Goal: Communication & Community: Share content

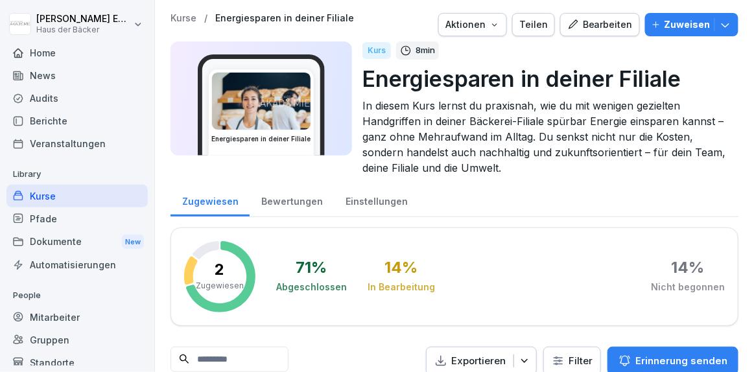
click at [666, 19] on p "Zuweisen" at bounding box center [688, 25] width 46 height 14
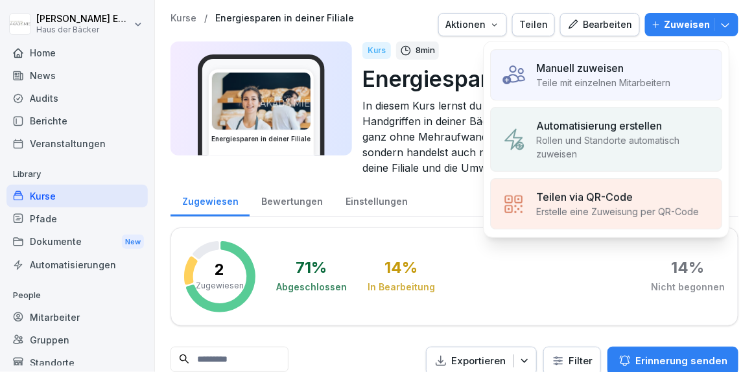
click at [602, 66] on p "Manuell zuweisen" at bounding box center [580, 68] width 88 height 16
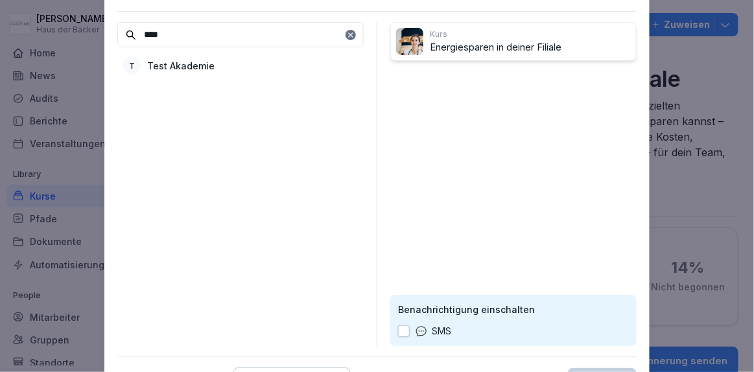
type input "****"
click at [316, 52] on div "**** T Test Akademie" at bounding box center [240, 184] width 246 height 324
click at [299, 67] on div "T Test Akademie" at bounding box center [240, 65] width 246 height 23
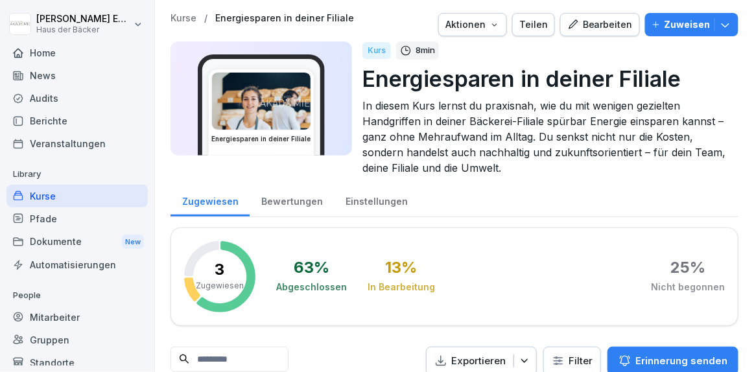
click at [58, 84] on div "News" at bounding box center [76, 75] width 141 height 23
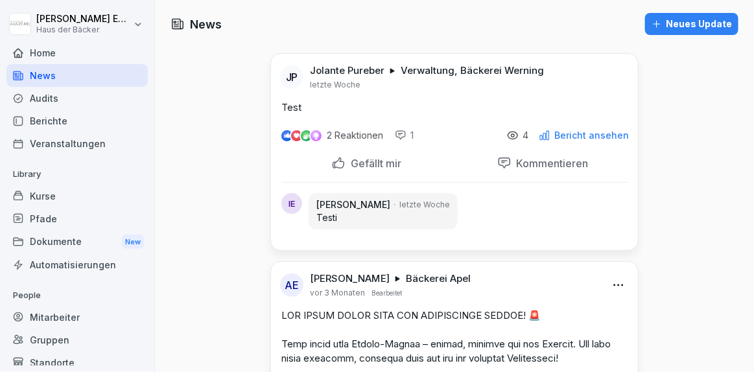
click at [592, 130] on div "Bericht ansehen" at bounding box center [584, 136] width 90 height 12
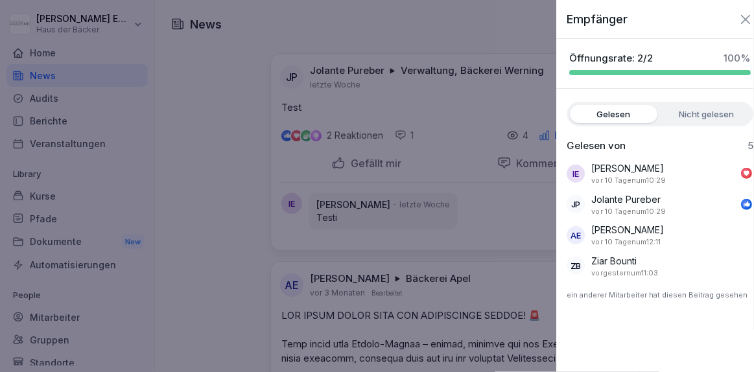
click at [435, 145] on div at bounding box center [377, 186] width 754 height 372
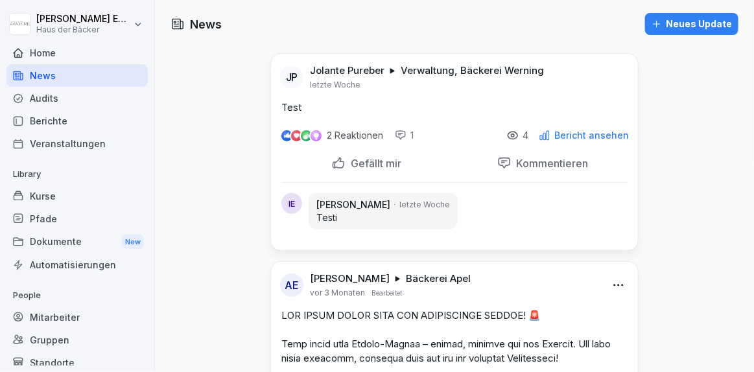
click at [694, 27] on div "Neues Update" at bounding box center [692, 24] width 80 height 14
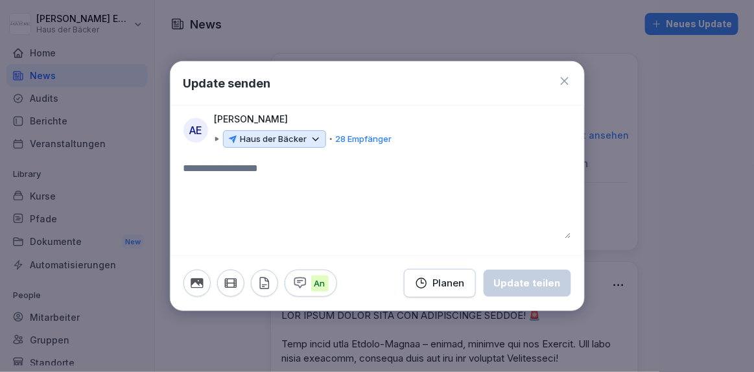
click at [318, 138] on icon at bounding box center [316, 140] width 12 height 12
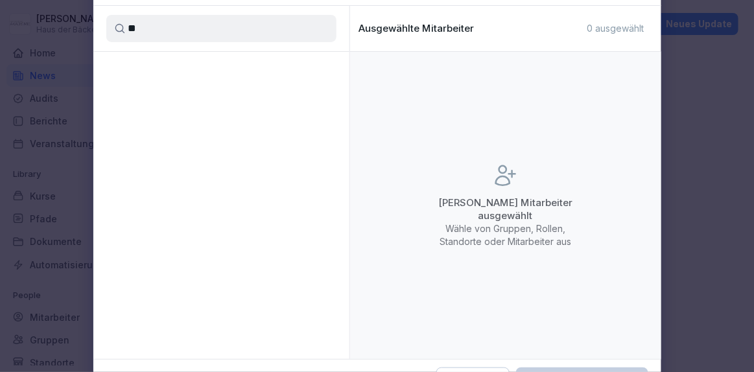
type input "*"
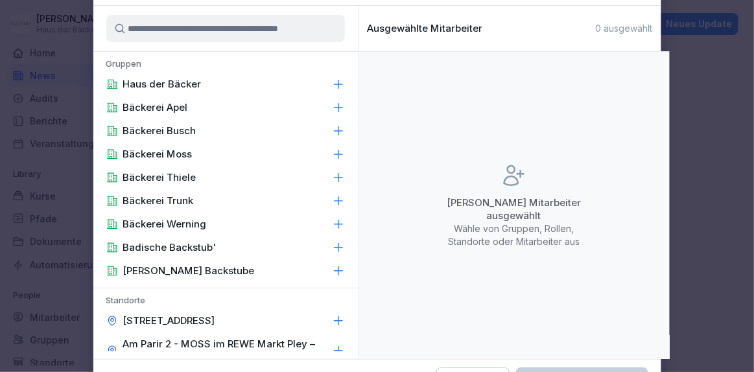
click at [332, 78] on icon at bounding box center [338, 84] width 13 height 13
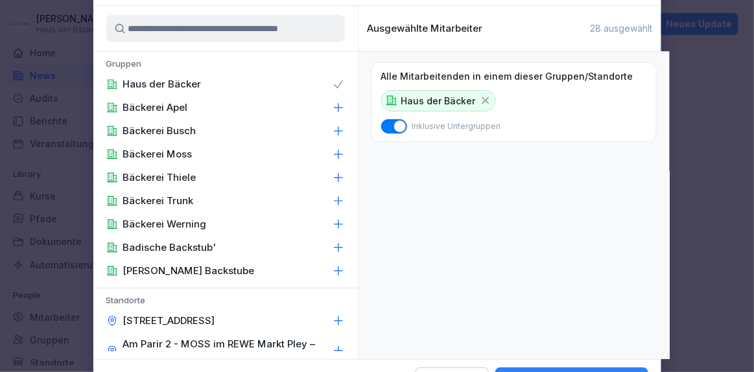
click at [155, 37] on input at bounding box center [225, 28] width 239 height 27
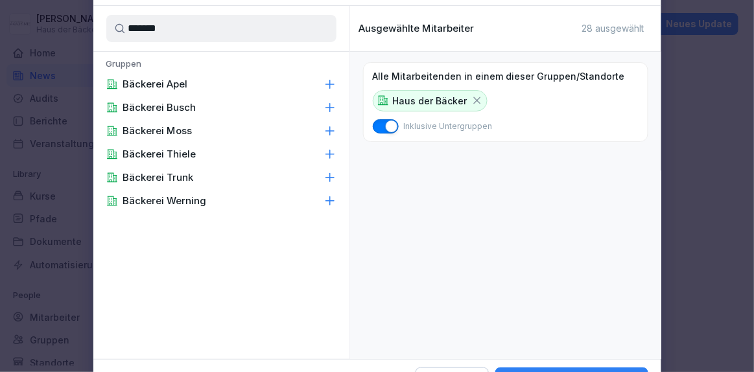
type input "*******"
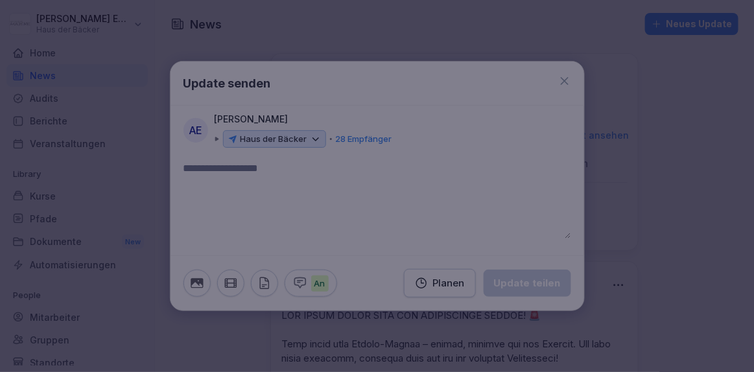
click at [697, 60] on div at bounding box center [377, 186] width 754 height 372
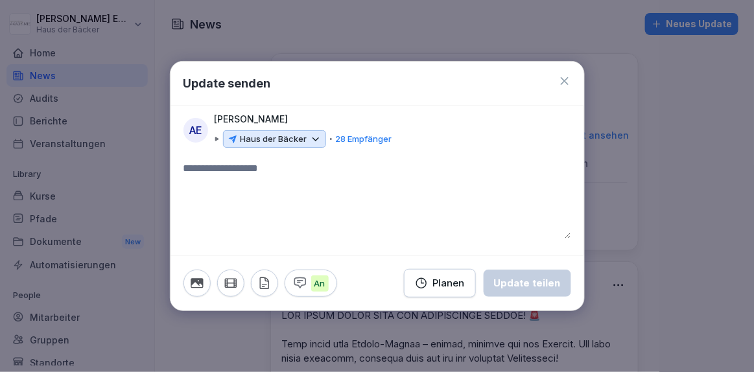
click at [375, 125] on div "[PERSON_NAME] Haus der [STREET_ADDRESS] Empfänger" at bounding box center [304, 130] width 178 height 36
click at [317, 140] on icon at bounding box center [316, 140] width 12 height 12
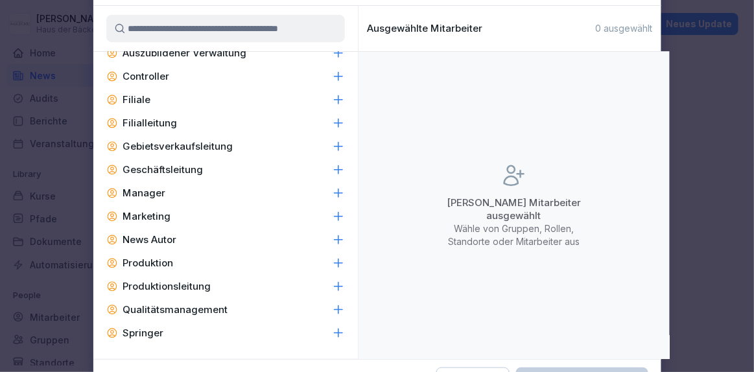
scroll to position [3537, 0]
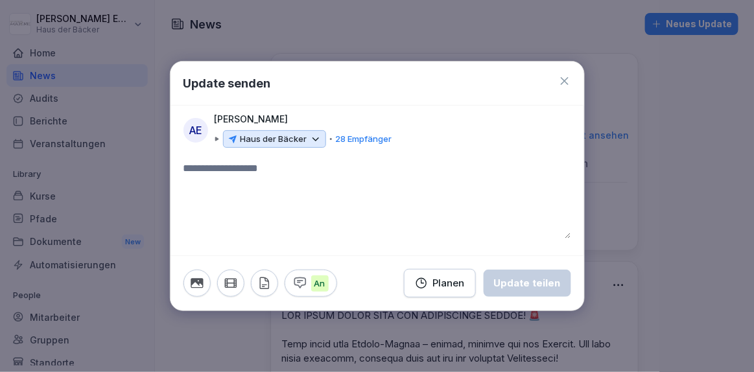
click at [568, 82] on icon at bounding box center [565, 81] width 13 height 13
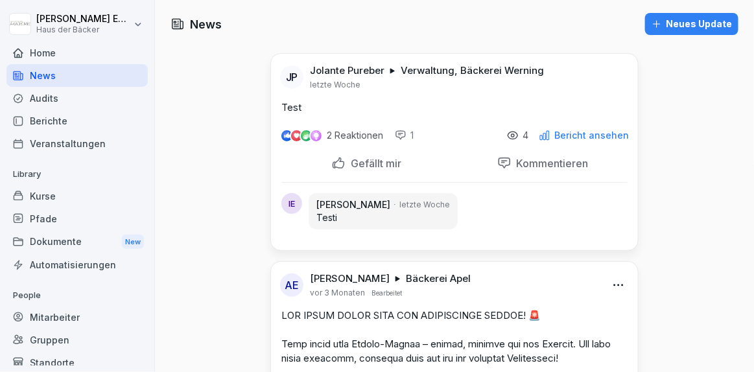
scroll to position [66, 0]
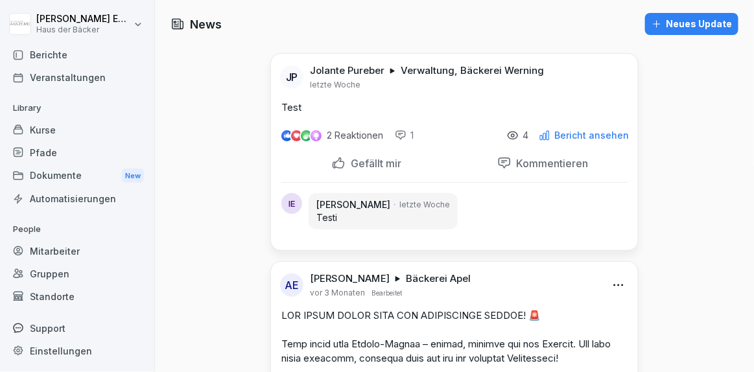
click at [73, 256] on div "Mitarbeiter" at bounding box center [76, 251] width 141 height 23
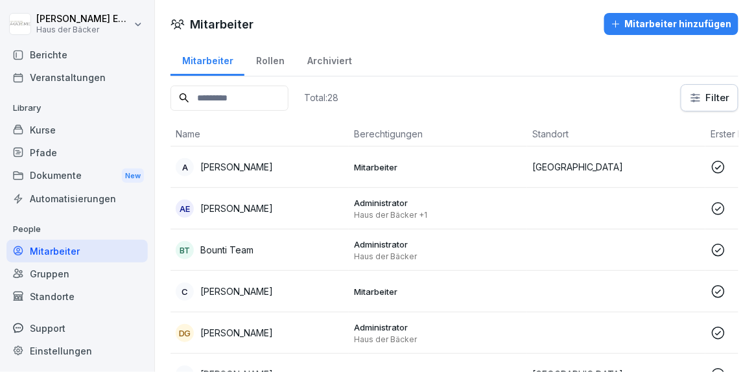
click at [265, 63] on div "Rollen" at bounding box center [270, 59] width 51 height 33
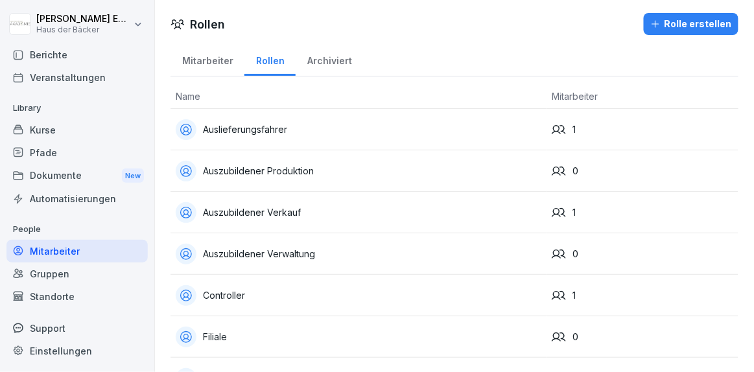
click at [327, 69] on div "Archiviert" at bounding box center [329, 59] width 67 height 33
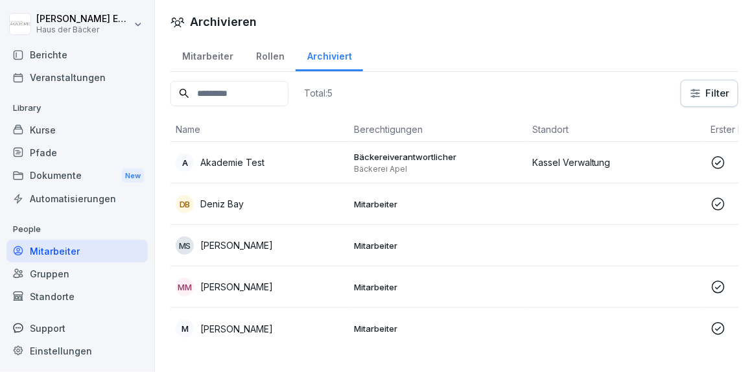
click at [266, 66] on div "Rollen" at bounding box center [270, 54] width 51 height 33
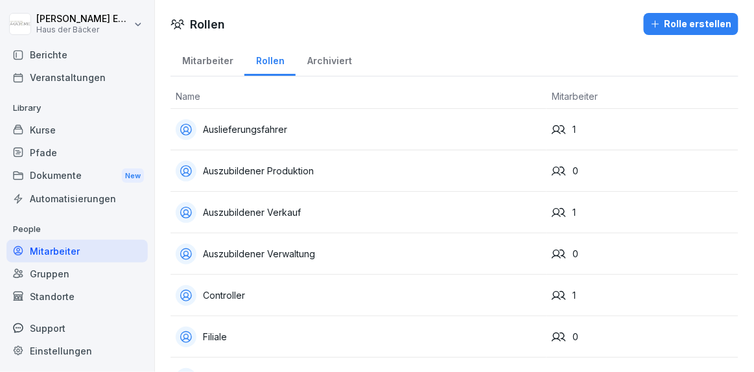
click at [688, 19] on div "Rolle erstellen" at bounding box center [692, 24] width 82 height 14
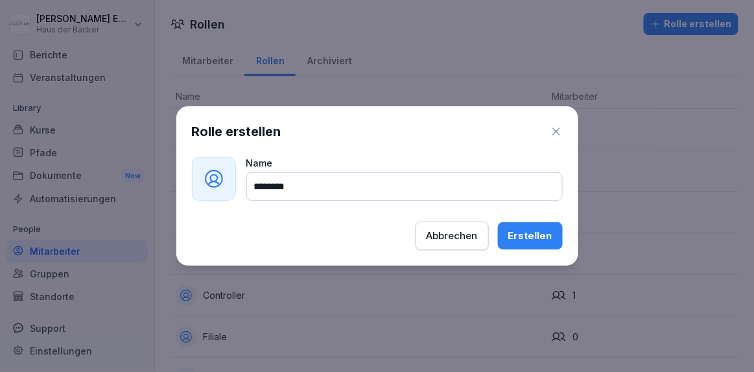
type input "********"
click at [558, 130] on icon "button" at bounding box center [557, 132] width 8 height 8
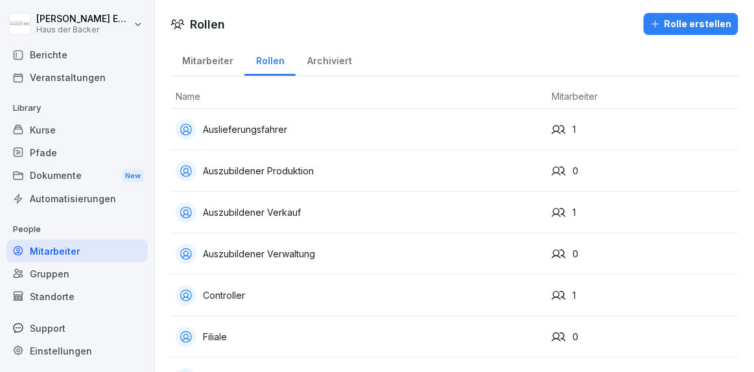
click at [97, 45] on div "Berichte" at bounding box center [76, 54] width 141 height 23
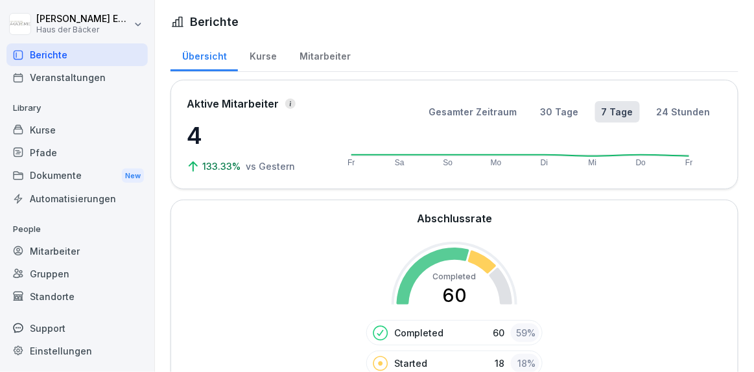
click at [82, 263] on div "Gruppen" at bounding box center [76, 274] width 141 height 23
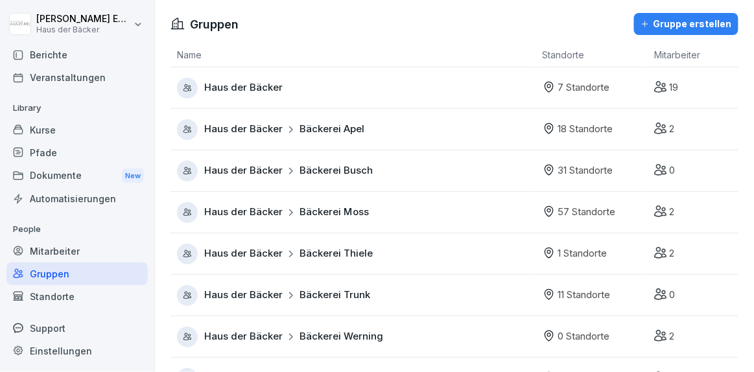
click at [79, 252] on div "Mitarbeiter" at bounding box center [76, 251] width 141 height 23
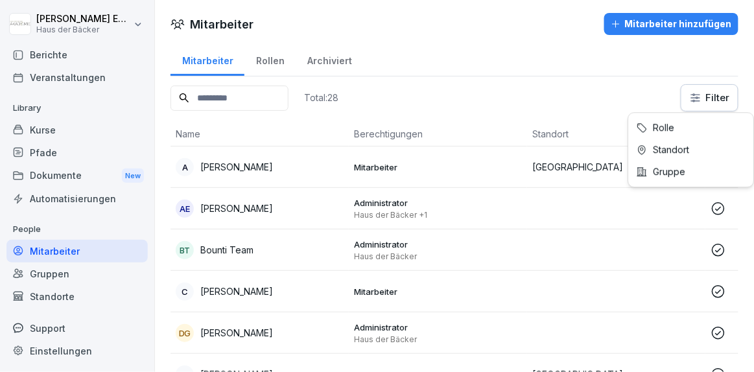
click at [691, 98] on html "[PERSON_NAME] Haus der Bäcker Home News Audits Berichte Veranstaltungen Library…" at bounding box center [377, 186] width 754 height 372
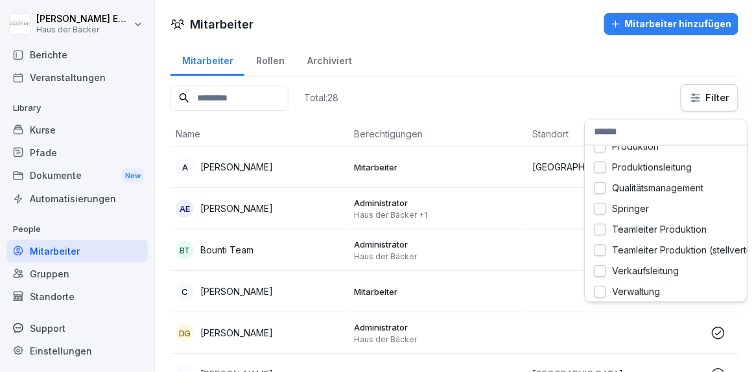
scroll to position [177, 0]
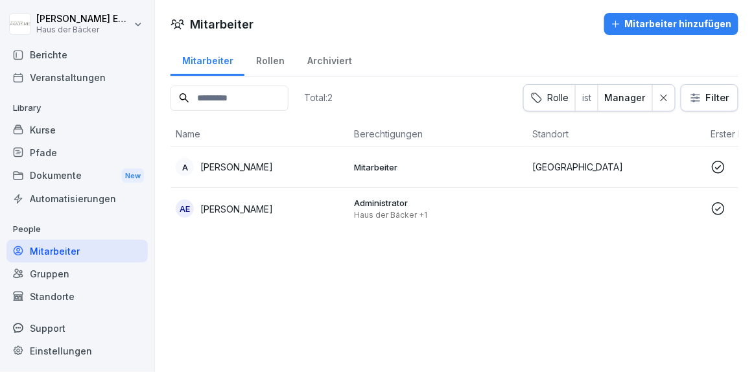
click at [414, 215] on p "Haus der Bäcker +1" at bounding box center [438, 215] width 168 height 10
click at [240, 89] on input at bounding box center [230, 98] width 118 height 25
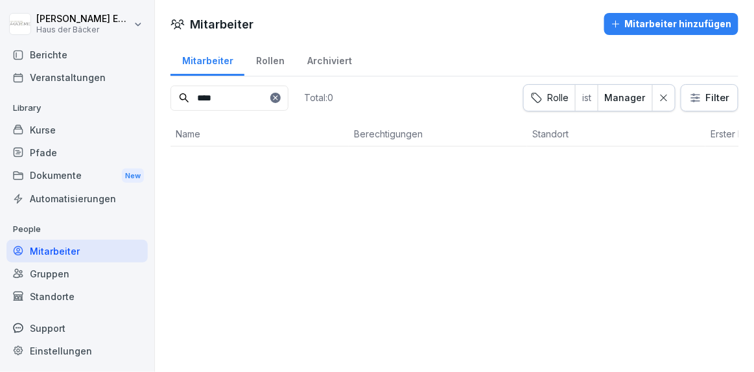
type input "****"
drag, startPoint x: 670, startPoint y: 98, endPoint x: 664, endPoint y: 97, distance: 6.6
click at [664, 97] on div "Rolle ist Manager Filter" at bounding box center [630, 97] width 215 height 27
click at [664, 97] on div at bounding box center [664, 98] width 22 height 26
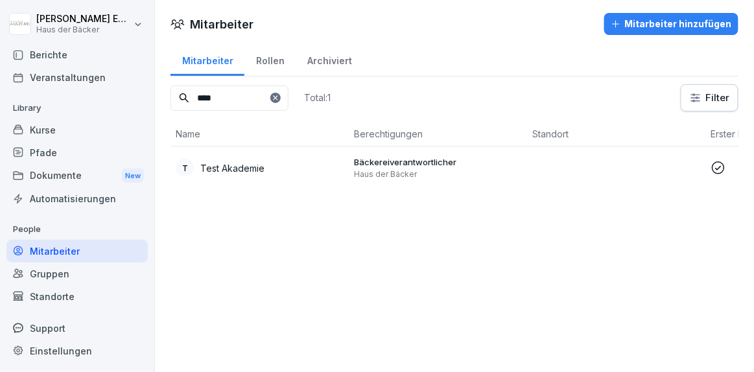
click at [327, 150] on td "T Test Akademie" at bounding box center [260, 168] width 178 height 43
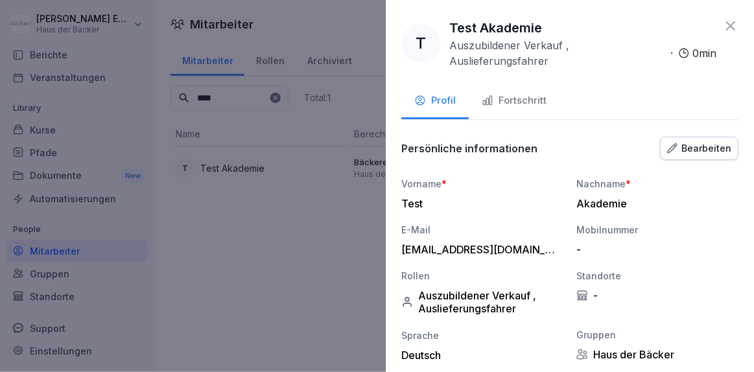
scroll to position [61, 0]
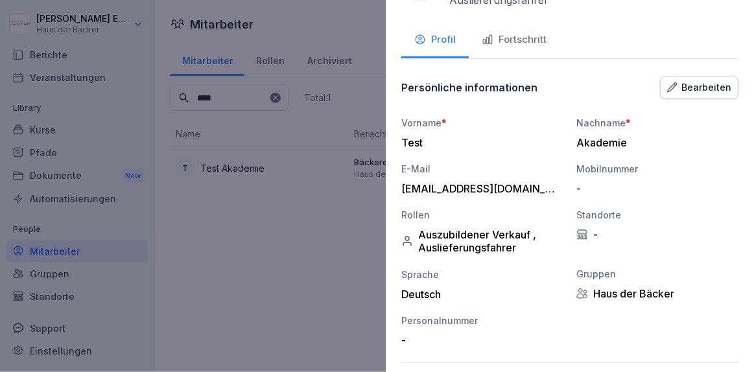
click at [690, 97] on button "Bearbeiten" at bounding box center [699, 87] width 78 height 23
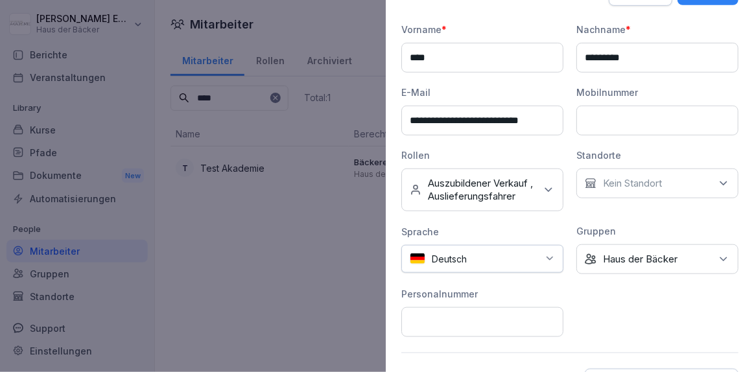
scroll to position [155, 0]
click at [542, 189] on icon at bounding box center [548, 189] width 13 height 13
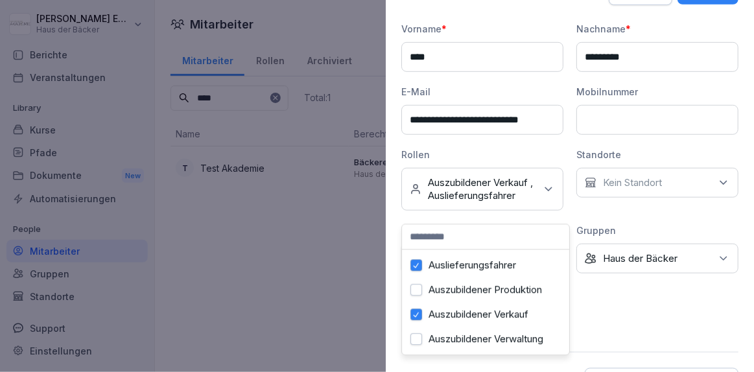
click at [470, 267] on label "Auslieferungsfahrer" at bounding box center [473, 265] width 88 height 12
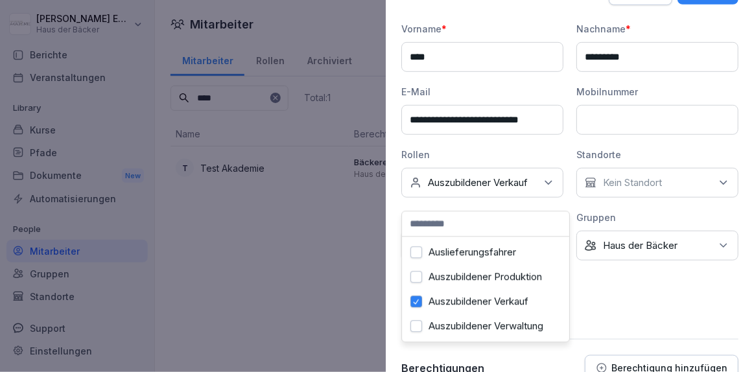
click at [464, 303] on label "Auszubildener Verkauf" at bounding box center [479, 302] width 100 height 12
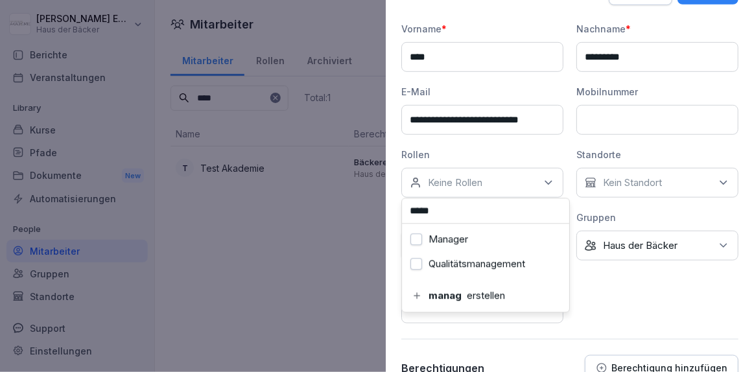
type input "*****"
click at [440, 242] on label "Manager" at bounding box center [449, 240] width 40 height 12
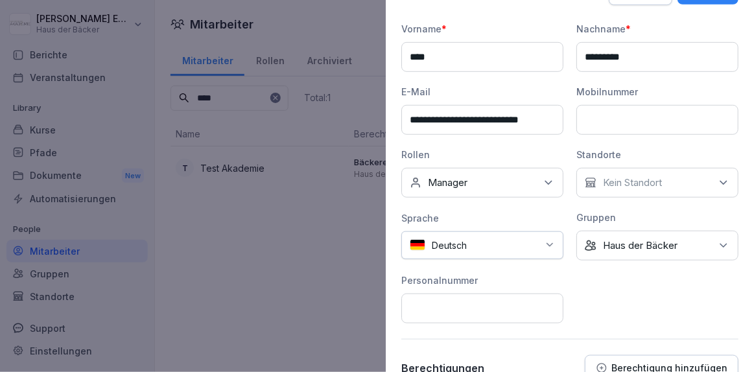
click at [643, 289] on div "**********" at bounding box center [570, 173] width 337 height 302
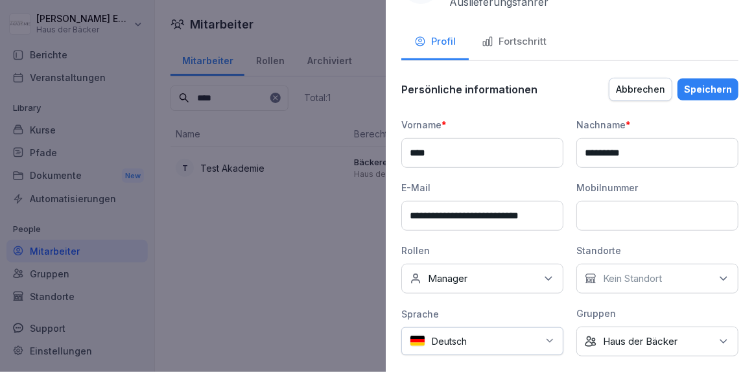
scroll to position [30, 0]
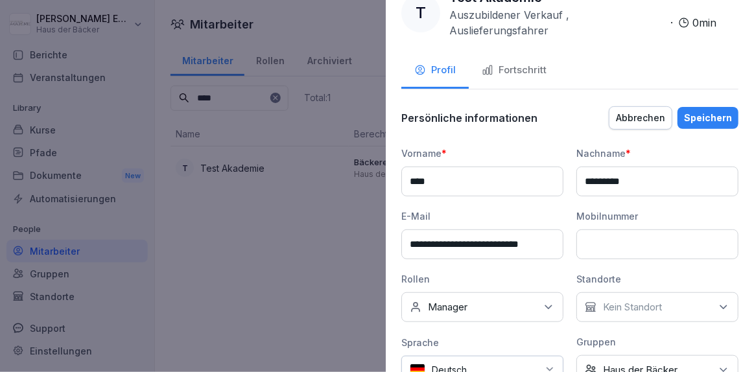
click at [692, 126] on button "Speichern" at bounding box center [708, 118] width 61 height 22
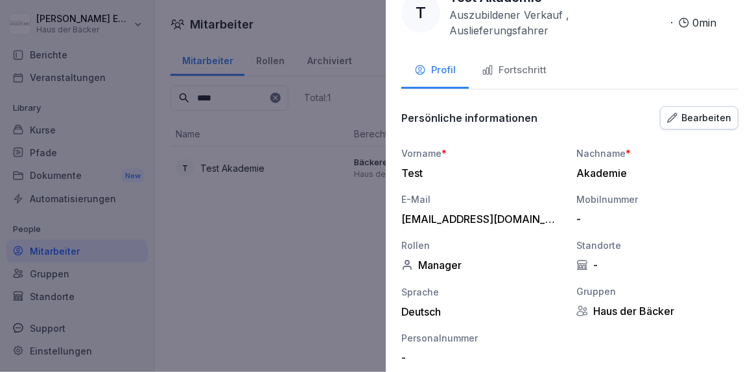
scroll to position [25, 0]
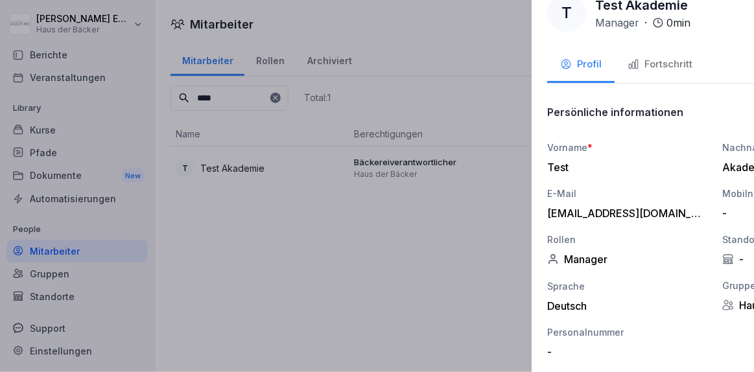
click at [253, 198] on div at bounding box center [377, 186] width 754 height 372
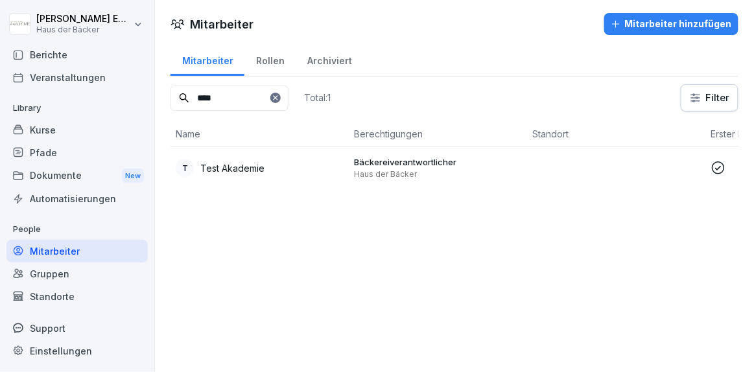
click at [91, 80] on div "Veranstaltungen" at bounding box center [76, 77] width 141 height 23
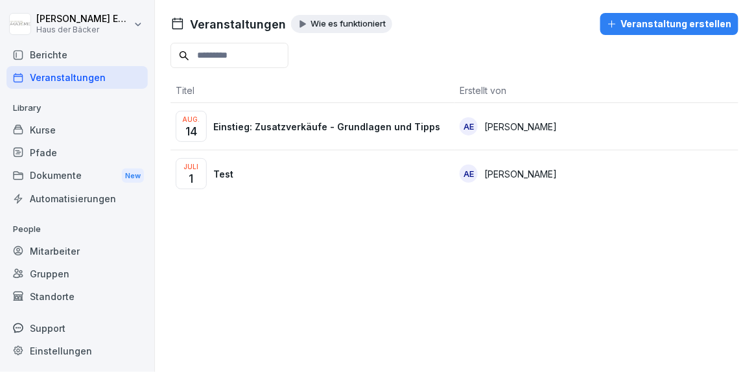
click at [79, 131] on div "Kurse" at bounding box center [76, 130] width 141 height 23
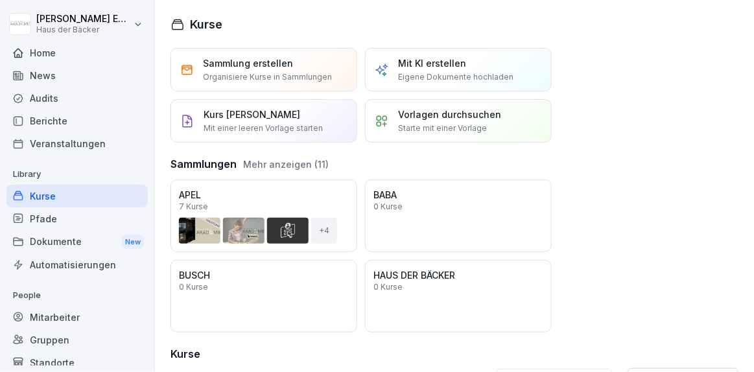
click at [114, 119] on div "Berichte" at bounding box center [76, 121] width 141 height 23
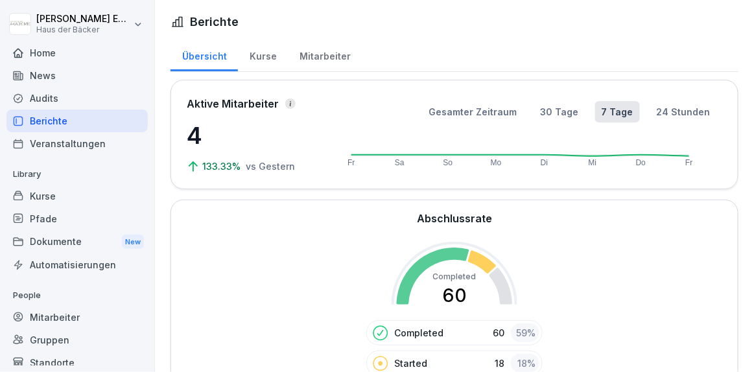
click at [93, 71] on div "News" at bounding box center [76, 75] width 141 height 23
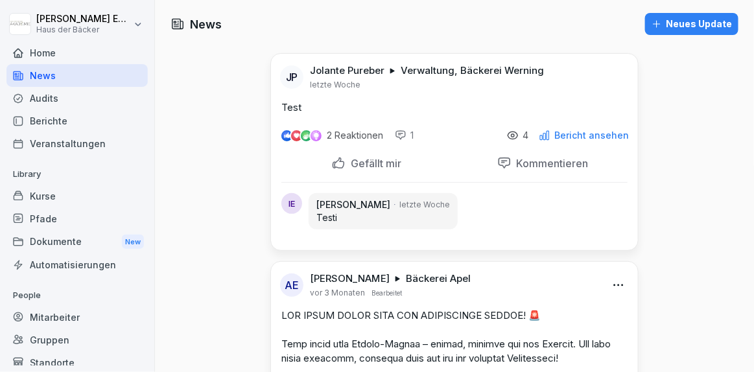
click at [653, 22] on icon "button" at bounding box center [657, 24] width 10 height 10
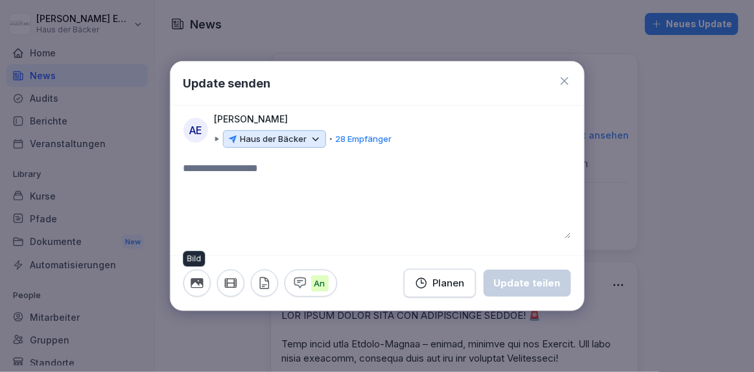
click at [192, 289] on icon "button" at bounding box center [197, 283] width 14 height 14
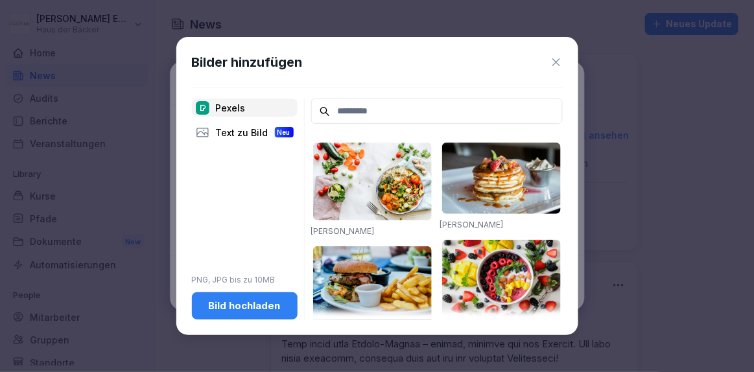
click at [245, 309] on div "Bild hochladen" at bounding box center [244, 306] width 85 height 14
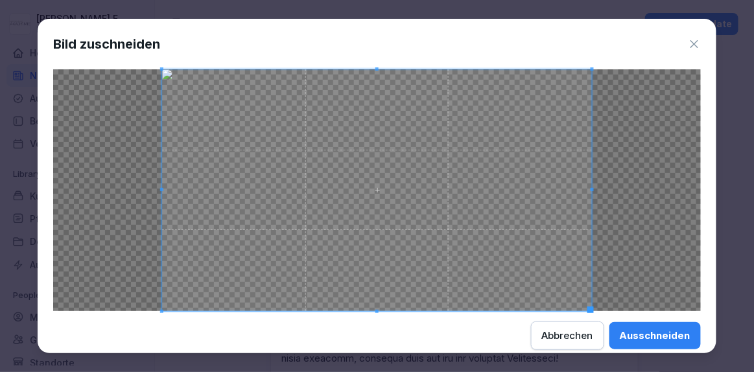
click at [662, 330] on div "Ausschneiden" at bounding box center [655, 336] width 71 height 14
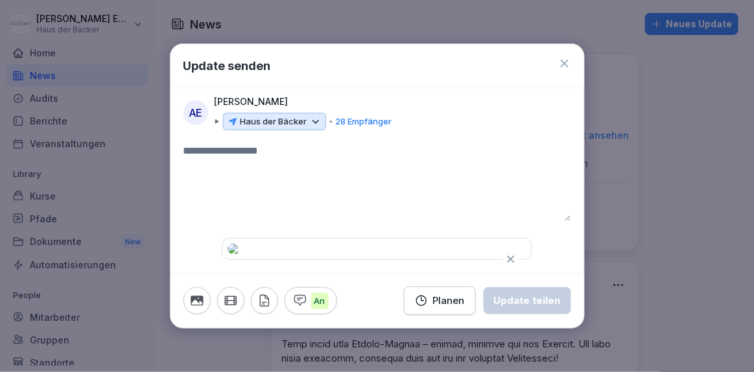
click at [251, 147] on textarea at bounding box center [378, 182] width 388 height 78
type textarea "*"
click at [252, 204] on div "* T" at bounding box center [378, 190] width 388 height 95
click at [239, 143] on textarea "*" at bounding box center [373, 182] width 379 height 78
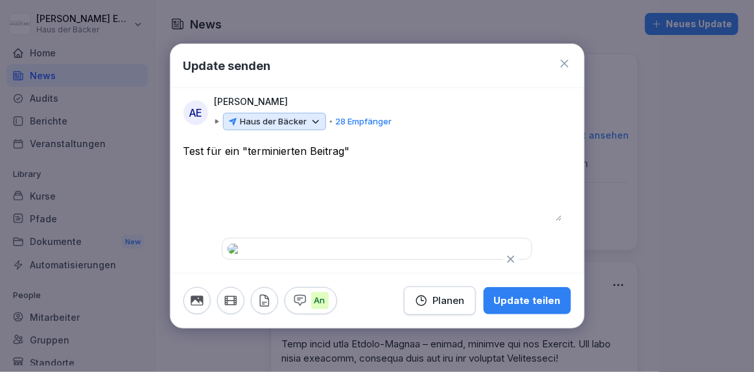
drag, startPoint x: 383, startPoint y: 132, endPoint x: 182, endPoint y: 124, distance: 200.6
click at [182, 143] on div "**********" at bounding box center [378, 201] width 414 height 117
click at [298, 182] on textarea "**" at bounding box center [373, 182] width 379 height 78
paste textarea "**********"
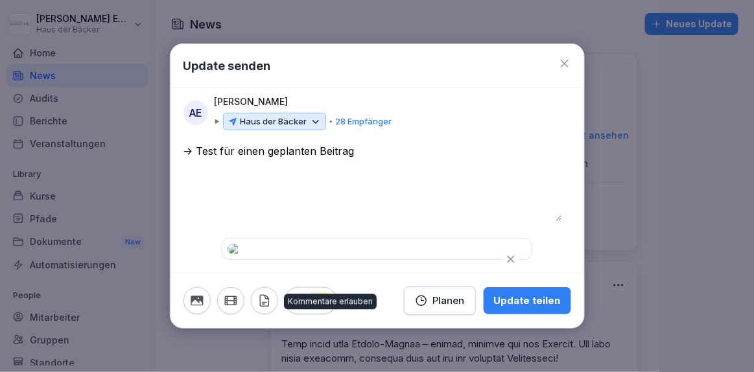
type textarea "**********"
click at [301, 308] on icon "button" at bounding box center [300, 301] width 14 height 14
click at [420, 143] on textarea "**********" at bounding box center [373, 182] width 379 height 78
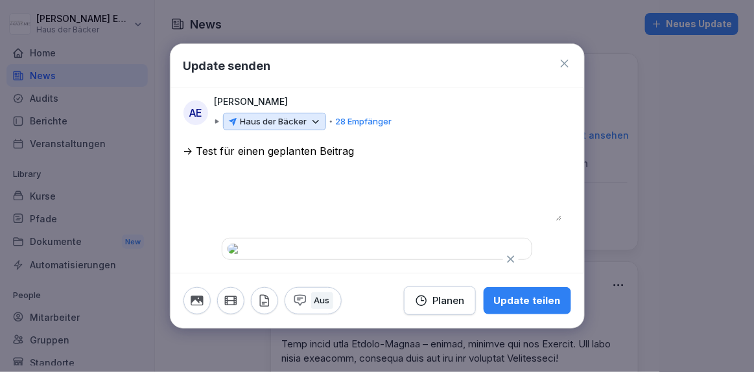
click at [444, 315] on button "Planen" at bounding box center [440, 301] width 72 height 29
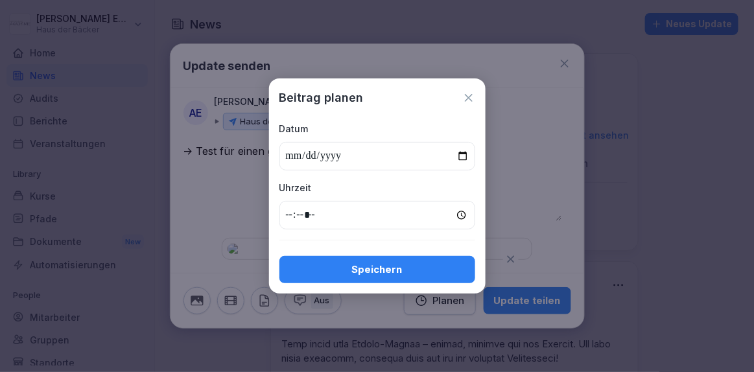
click at [462, 156] on input "date" at bounding box center [378, 156] width 196 height 29
type input "**********"
click at [459, 217] on input "time" at bounding box center [378, 215] width 196 height 29
drag, startPoint x: 358, startPoint y: 107, endPoint x: 296, endPoint y: 218, distance: 126.9
click at [296, 218] on div "**********" at bounding box center [377, 185] width 217 height 215
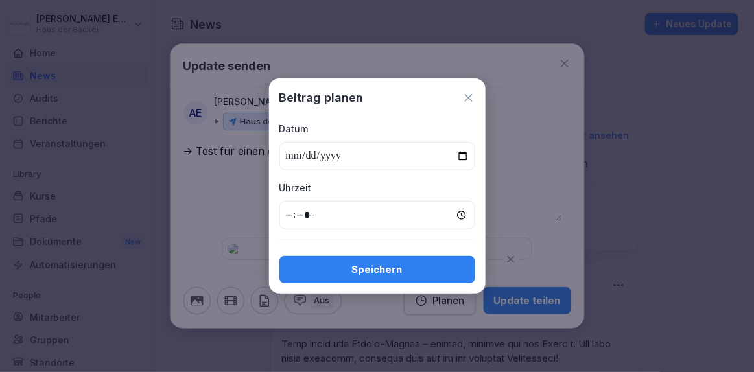
click at [298, 215] on input "*****" at bounding box center [378, 215] width 196 height 29
type input "*****"
click at [323, 263] on div "Speichern" at bounding box center [377, 270] width 175 height 14
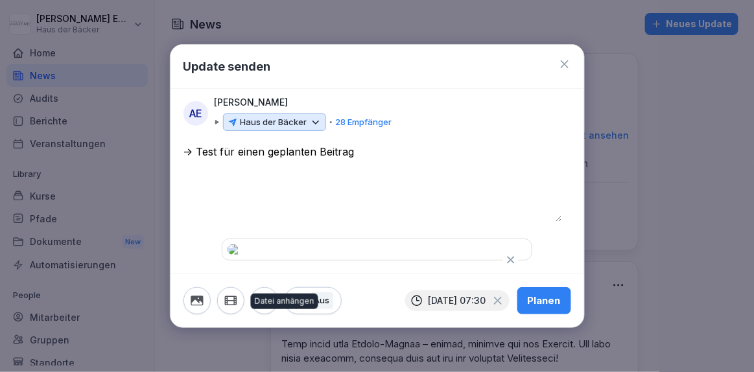
click at [261, 308] on icon "button" at bounding box center [265, 301] width 14 height 14
click at [532, 315] on button "Planen" at bounding box center [545, 300] width 54 height 27
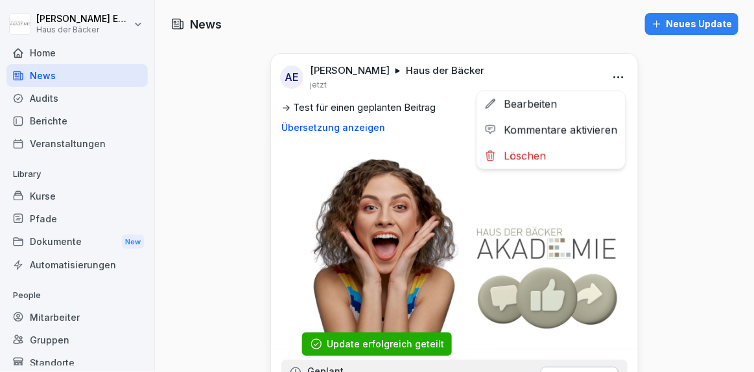
click at [619, 79] on html "[PERSON_NAME] Haus der Bäcker Home News Audits Berichte Veranstaltungen Library…" at bounding box center [377, 186] width 754 height 372
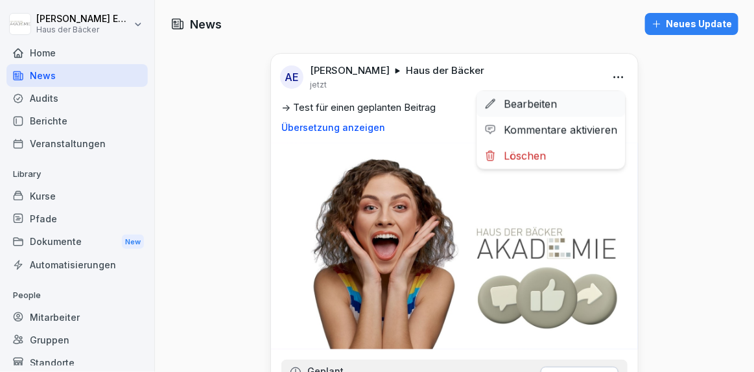
click at [597, 101] on div "Bearbeiten" at bounding box center [551, 104] width 149 height 26
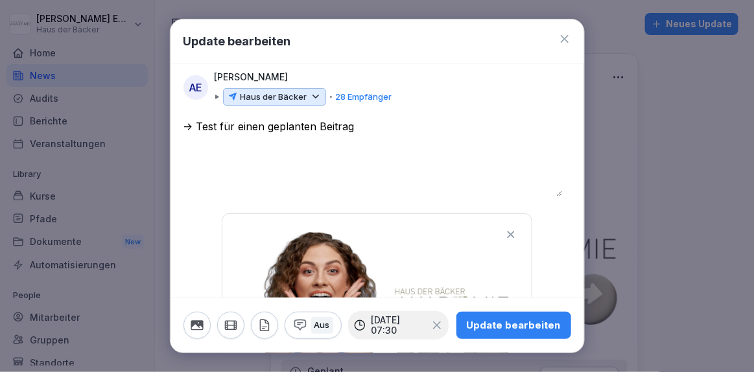
click at [492, 318] on div "Update bearbeiten" at bounding box center [514, 325] width 94 height 14
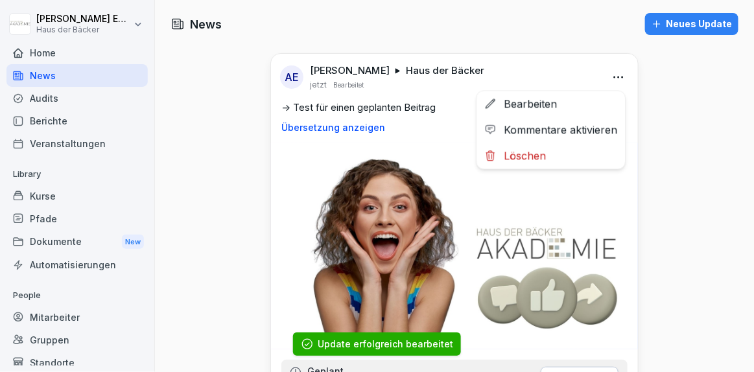
click at [615, 73] on html "[PERSON_NAME] Haus der Bäcker Home News Audits Berichte Veranstaltungen Library…" at bounding box center [377, 186] width 754 height 372
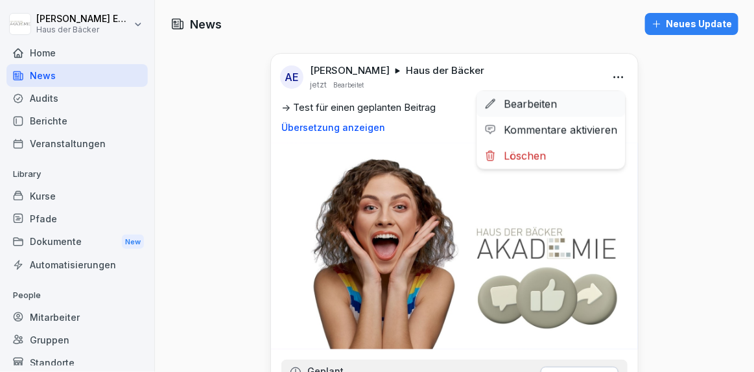
click at [583, 104] on div "Bearbeiten" at bounding box center [551, 104] width 149 height 26
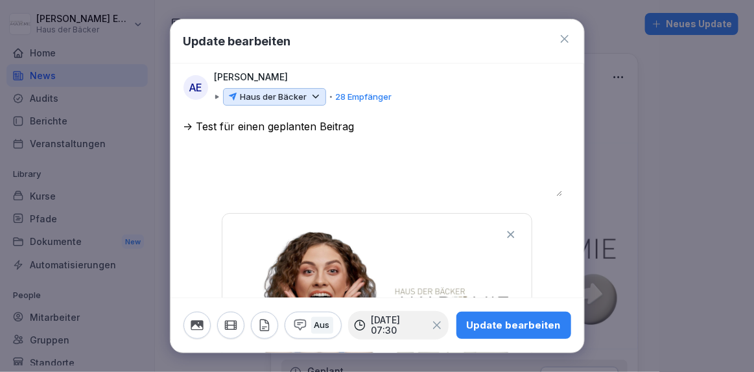
click at [313, 88] on div "Haus der Bäcker" at bounding box center [274, 97] width 103 height 18
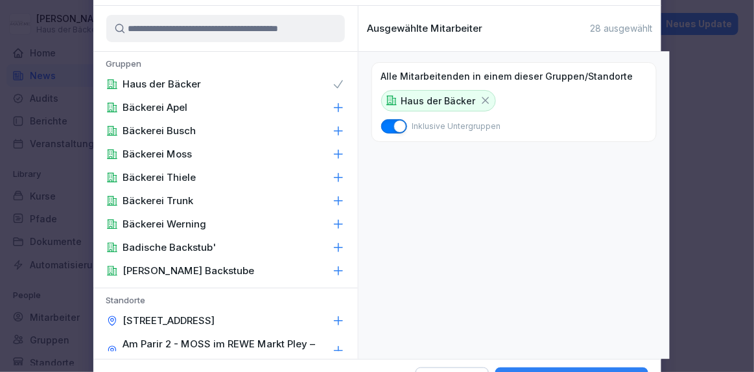
click at [480, 97] on icon at bounding box center [486, 101] width 12 height 12
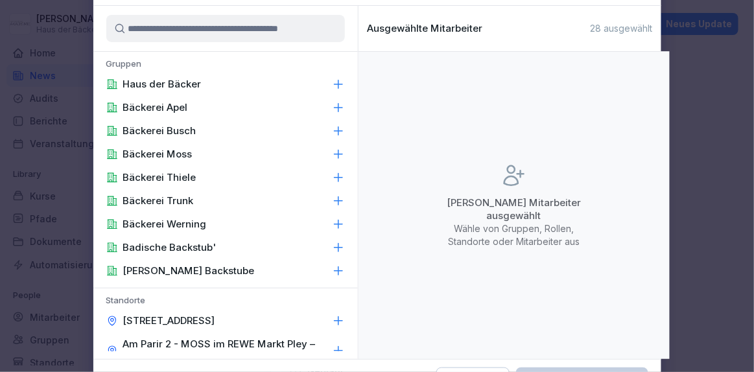
click at [278, 32] on input at bounding box center [225, 28] width 239 height 27
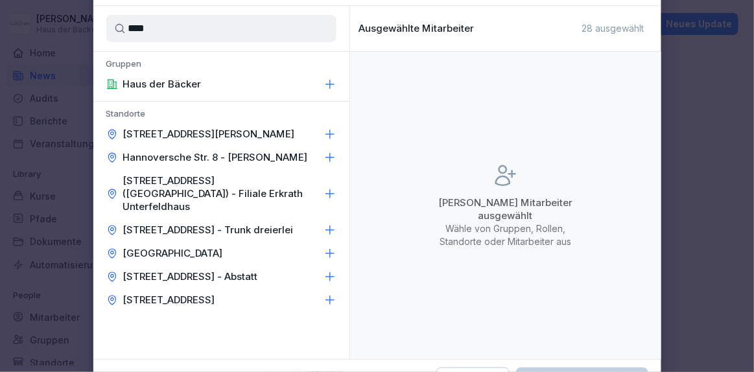
click at [274, 86] on div "Haus der Bäcker" at bounding box center [221, 84] width 256 height 23
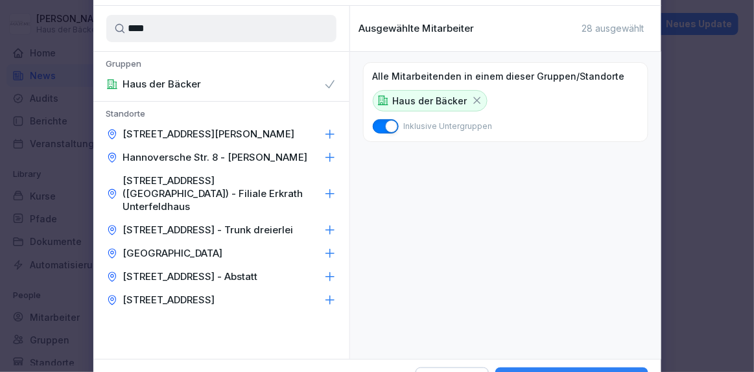
drag, startPoint x: 180, startPoint y: 40, endPoint x: 75, endPoint y: 29, distance: 105.7
click at [75, 29] on body "**********" at bounding box center [377, 186] width 754 height 372
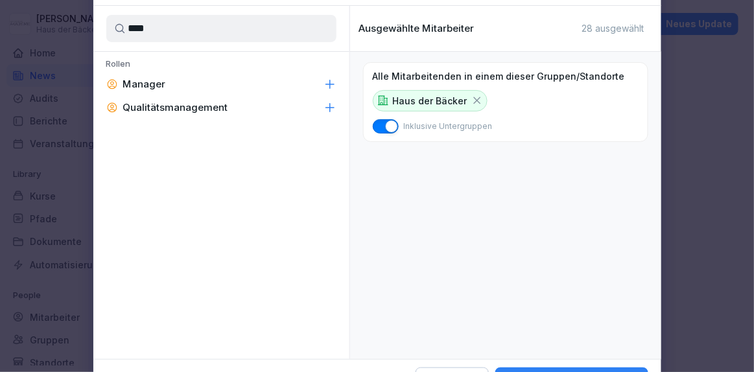
type input "****"
click at [171, 81] on div "Manager" at bounding box center [221, 84] width 256 height 23
drag, startPoint x: 597, startPoint y: 315, endPoint x: 632, endPoint y: 298, distance: 38.9
click at [632, 298] on div "Alle Mitarbeitenden in einem dieser Gruppen/Standorte Haus der Bäcker Inklusive…" at bounding box center [505, 205] width 311 height 307
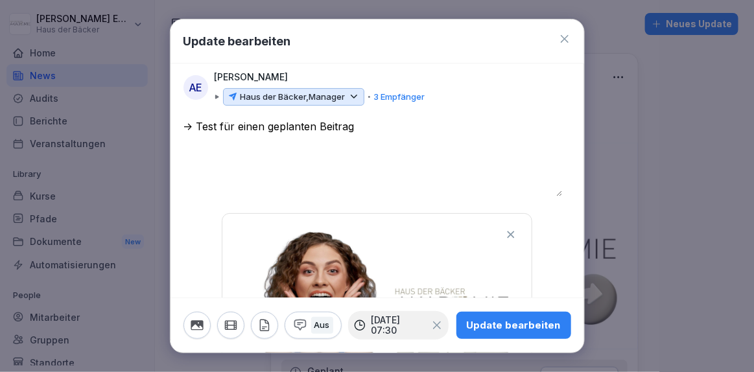
click at [498, 318] on div "Update bearbeiten" at bounding box center [514, 325] width 94 height 14
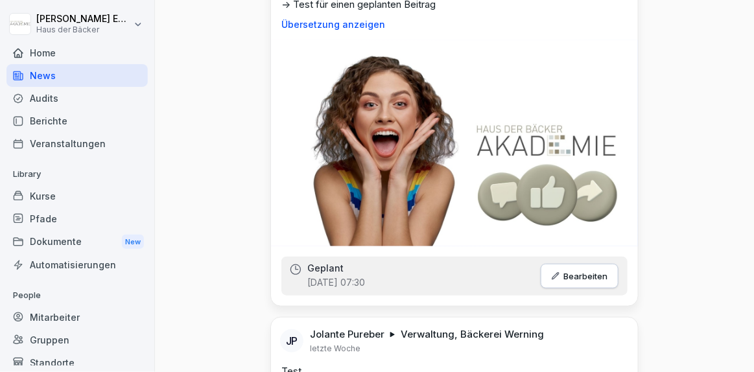
scroll to position [0, 0]
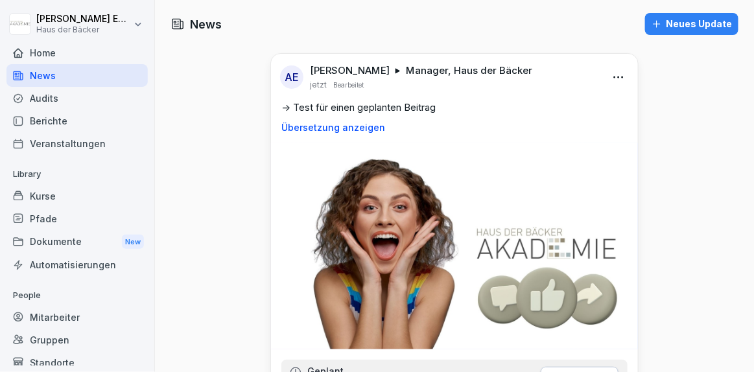
click at [56, 62] on div "Home" at bounding box center [76, 53] width 141 height 23
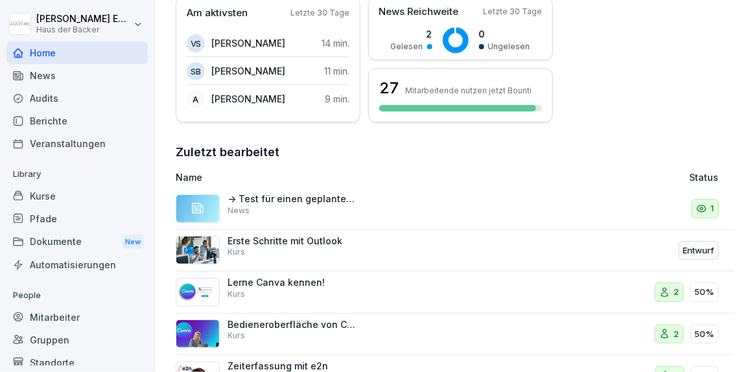
scroll to position [335, 0]
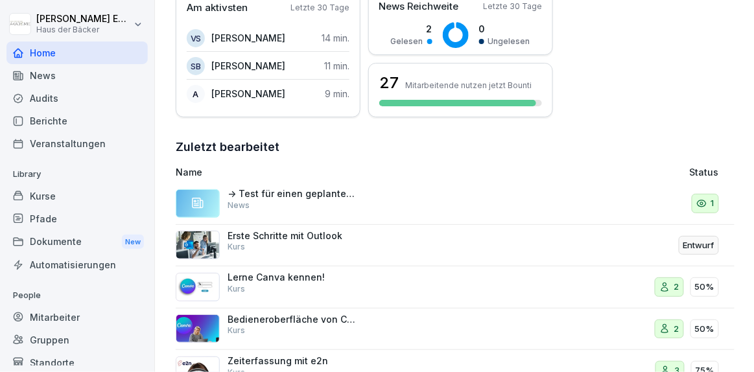
click at [712, 197] on p "1" at bounding box center [713, 203] width 3 height 13
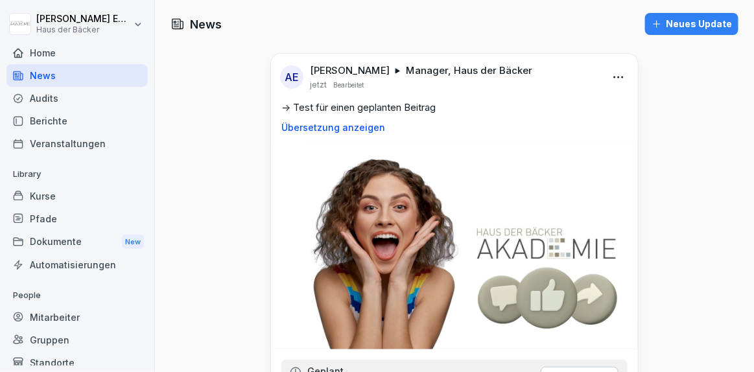
click at [85, 49] on div "Home" at bounding box center [76, 53] width 141 height 23
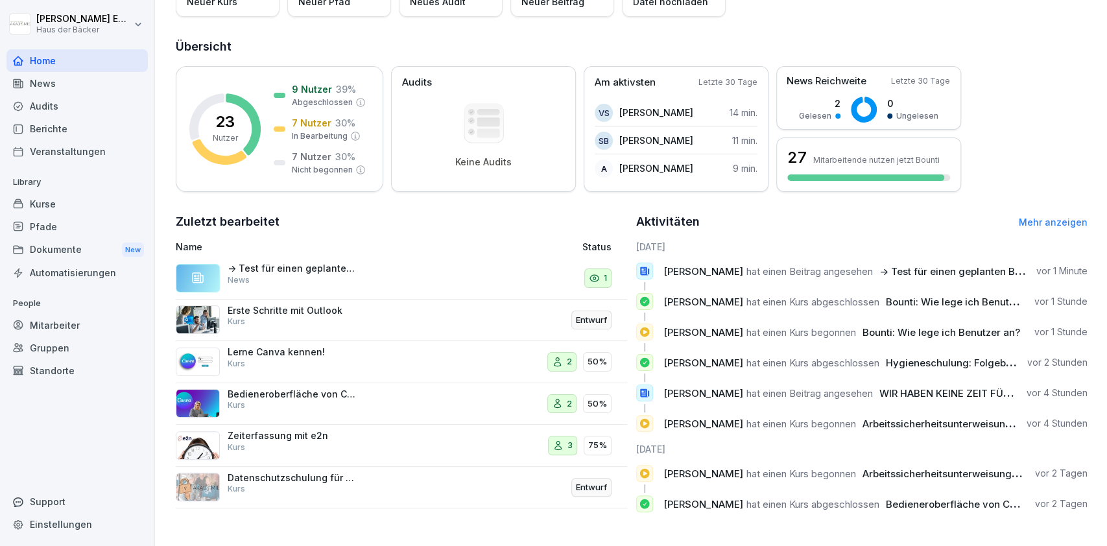
scroll to position [140, 0]
drag, startPoint x: 725, startPoint y: 2, endPoint x: 540, endPoint y: 309, distance: 358.8
click at [540, 309] on div "Entwurf" at bounding box center [542, 320] width 140 height 31
